Goal: Find specific page/section: Find specific page/section

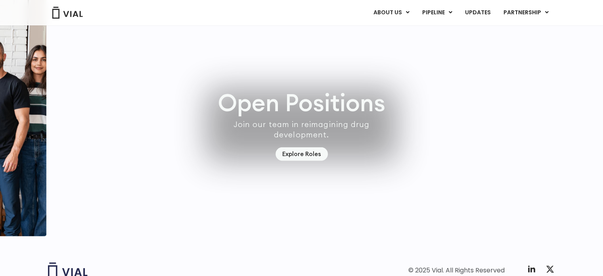
scroll to position [2332, 0]
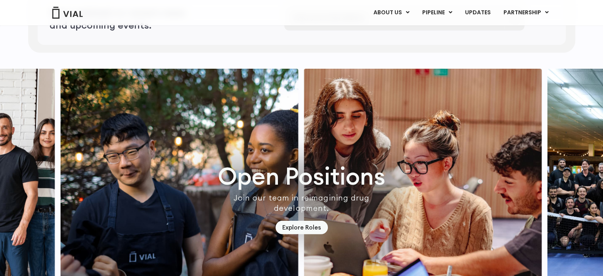
scroll to position [2332, 0]
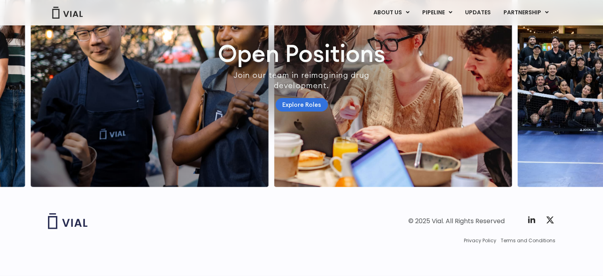
click at [309, 98] on link "Explore Roles" at bounding box center [302, 105] width 52 height 14
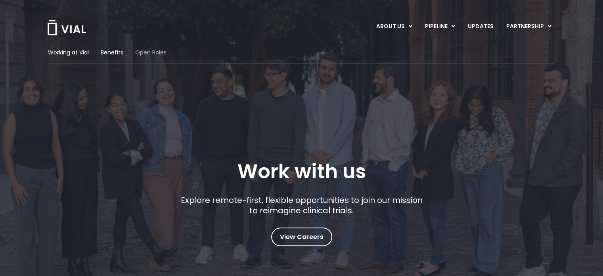
click at [160, 54] on span "Open Roles" at bounding box center [150, 52] width 31 height 8
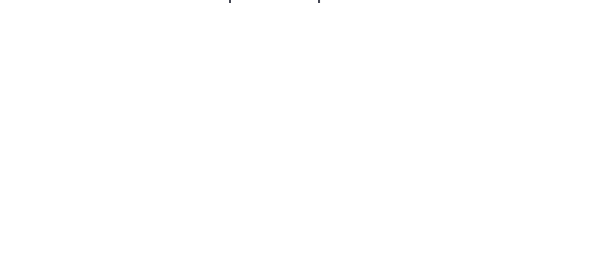
scroll to position [1170, 0]
